Goal: Information Seeking & Learning: Learn about a topic

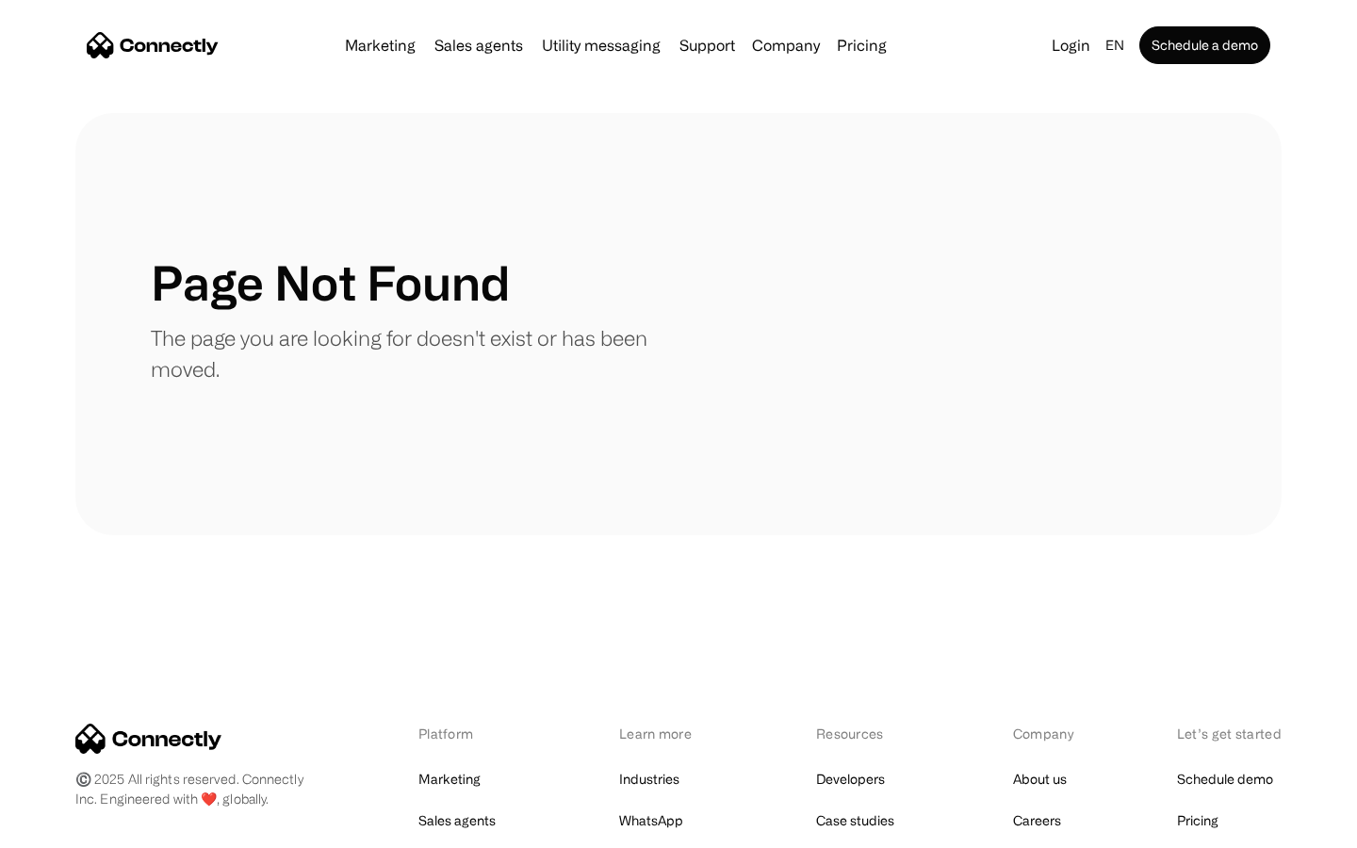
scroll to position [344, 0]
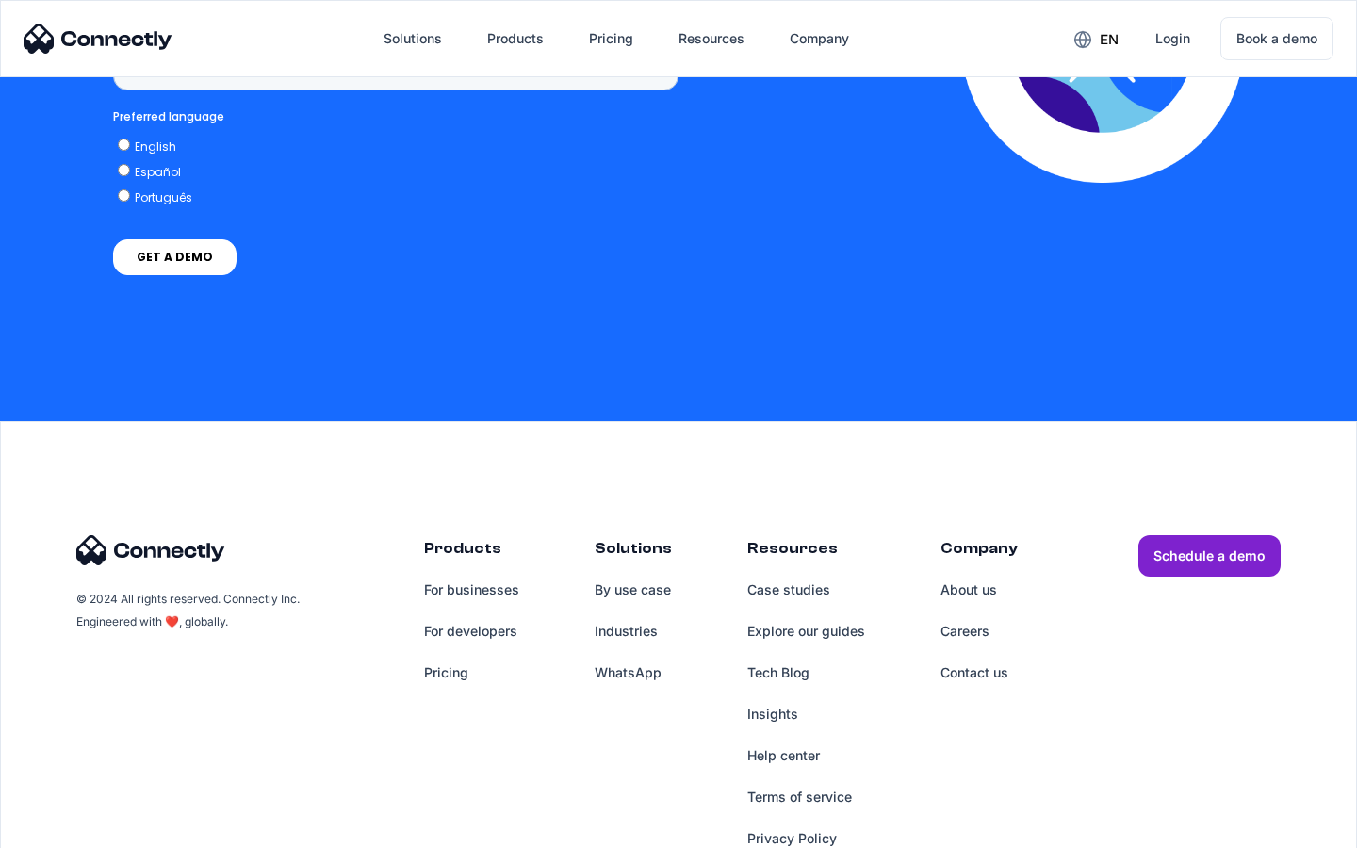
scroll to position [1429, 0]
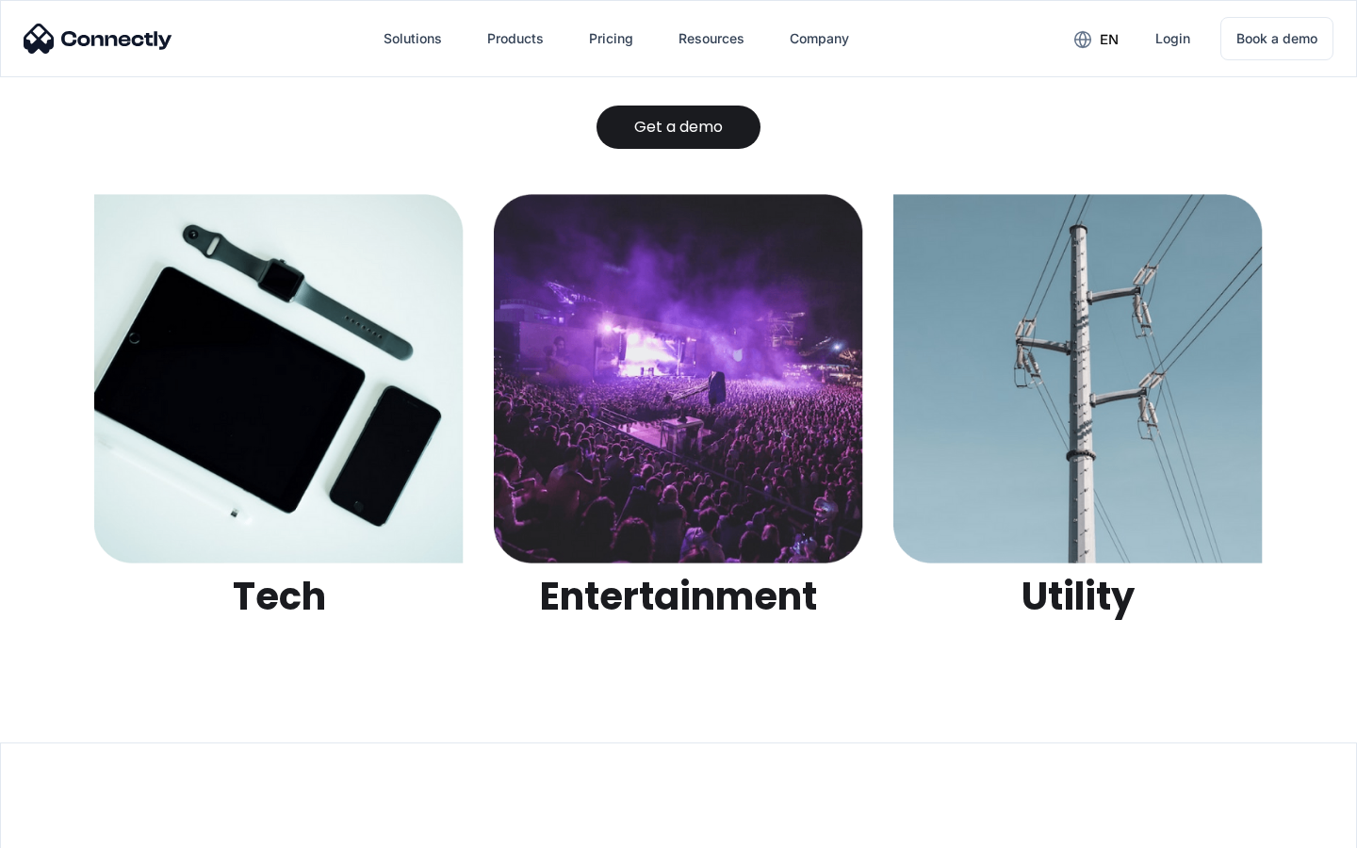
scroll to position [5947, 0]
